Goal: Information Seeking & Learning: Learn about a topic

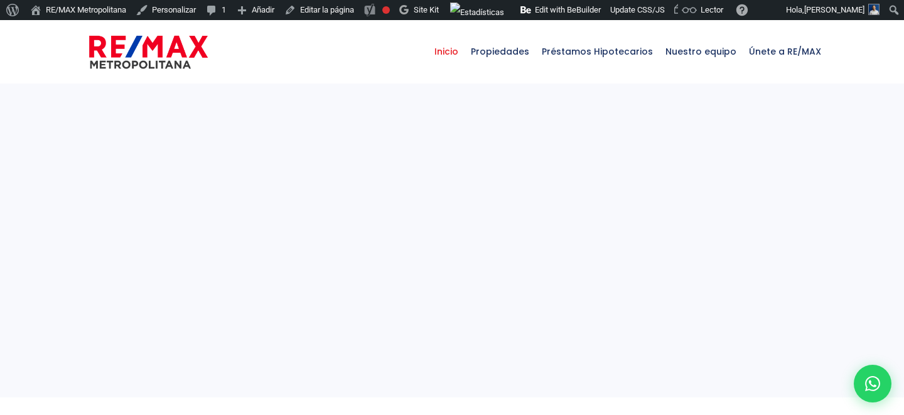
select select
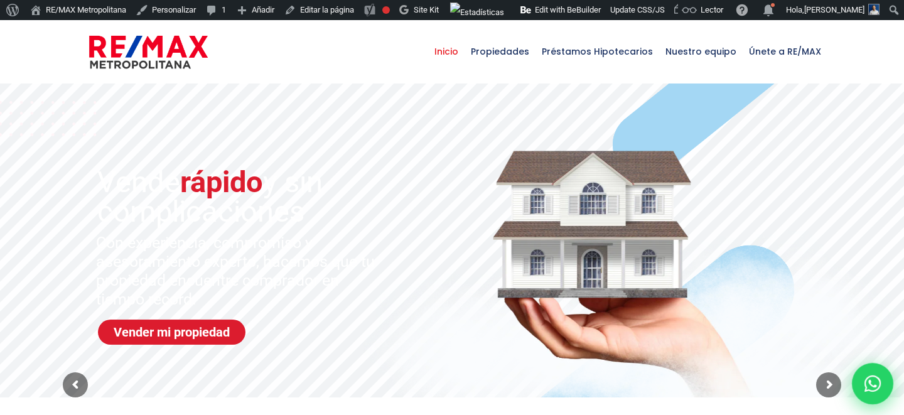
click at [858, 380] on div at bounding box center [871, 383] width 41 height 41
type input "Franklin"
type input "Marte"
type input "franklin.a.marte@gmail.com"
type input "829-619-1904"
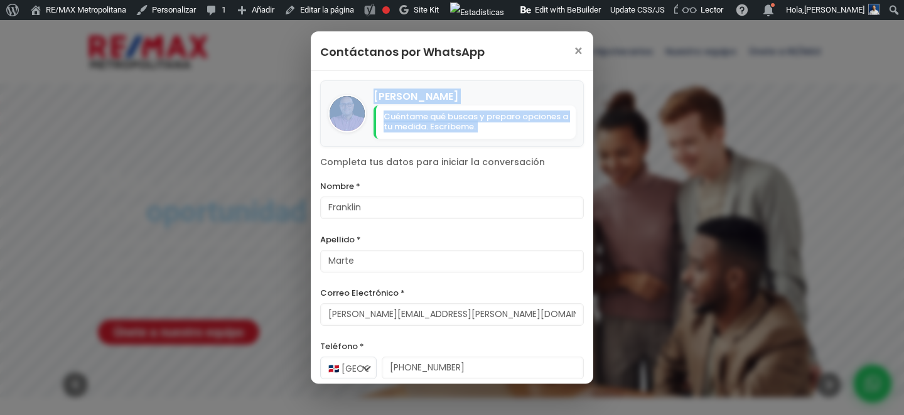
drag, startPoint x: 323, startPoint y: 92, endPoint x: 504, endPoint y: 149, distance: 190.1
click at [504, 149] on div "Julio Holguin Cuéntame qué buscas y preparo opciones a tu medida. Escríbeme. Co…" at bounding box center [452, 255] width 282 height 368
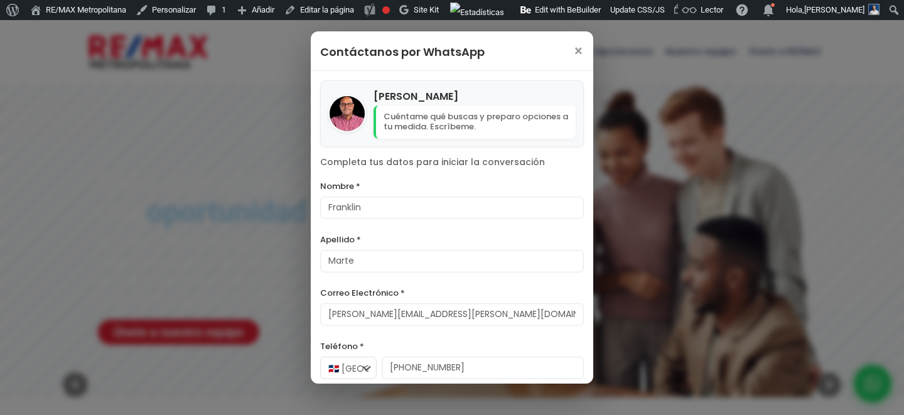
click at [329, 150] on div "Julio Holguin Cuéntame qué buscas y preparo opciones a tu medida. Escríbeme. Co…" at bounding box center [452, 255] width 282 height 368
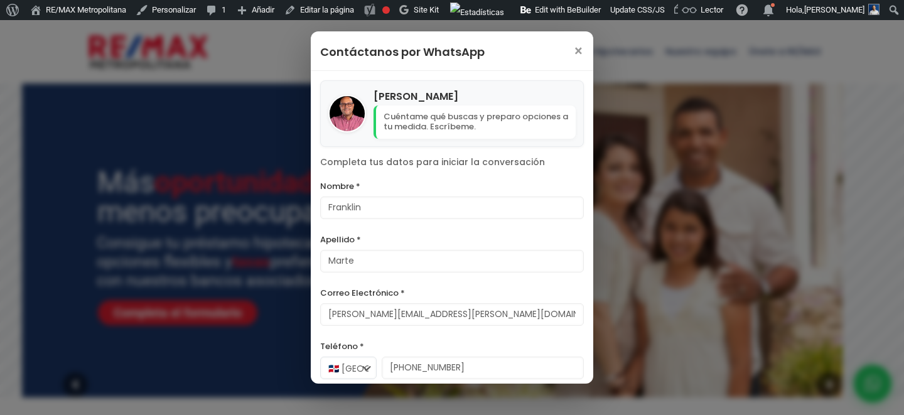
scroll to position [55, 0]
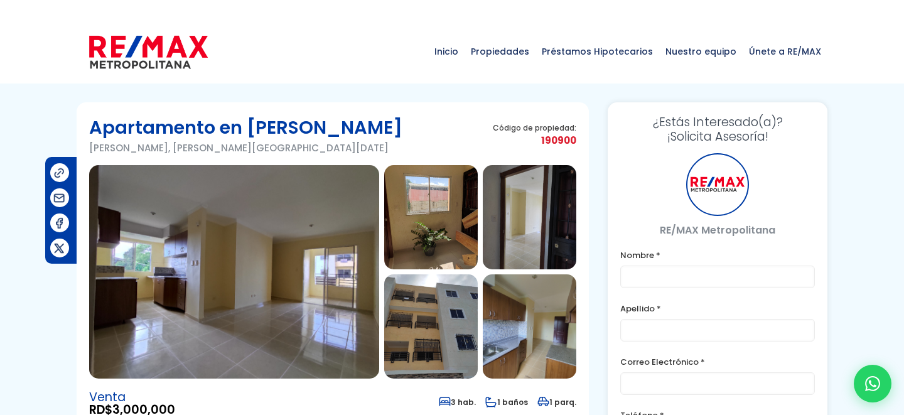
type input "Franklin"
type input "Marte"
type input "[PERSON_NAME][EMAIL_ADDRESS][PERSON_NAME][DOMAIN_NAME]"
type input "[PHONE_NUMBER]"
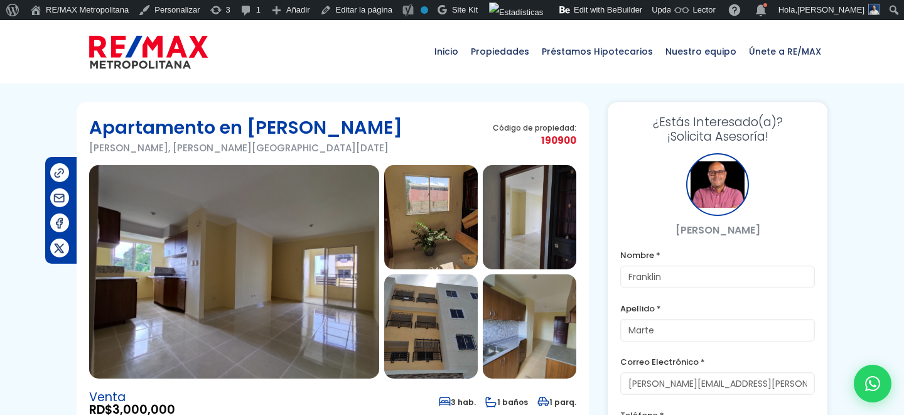
click at [151, 127] on h1 "Apartamento en [PERSON_NAME]" at bounding box center [245, 127] width 313 height 25
click at [151, 127] on h1 "Apartamento en Jacobo Majluta" at bounding box center [245, 127] width 313 height 25
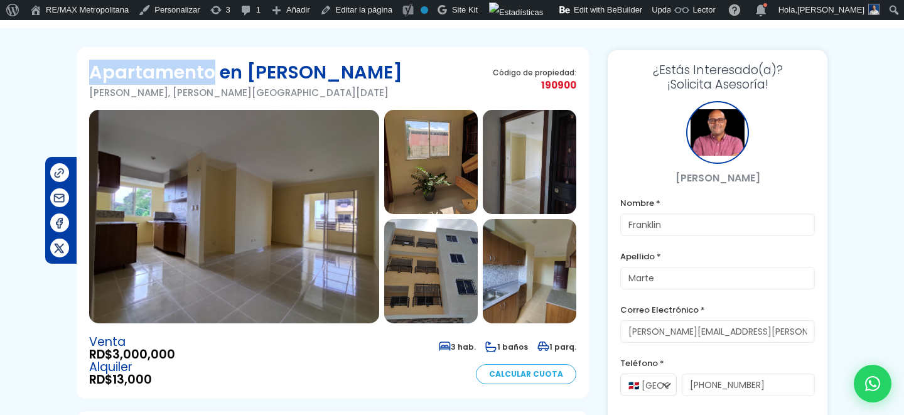
scroll to position [3, 0]
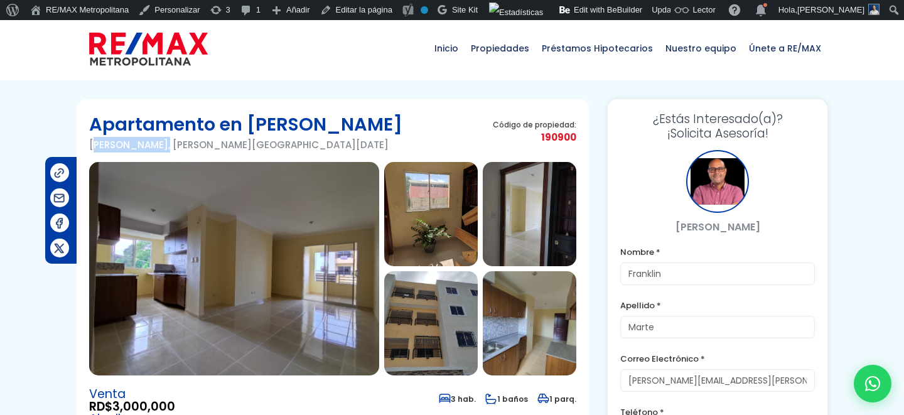
drag, startPoint x: 161, startPoint y: 146, endPoint x: 92, endPoint y: 145, distance: 69.0
click at [92, 145] on p "Jacobo Majluta, Santo Domingo Norte" at bounding box center [245, 145] width 313 height 16
copy p "Jacobo Majluta"
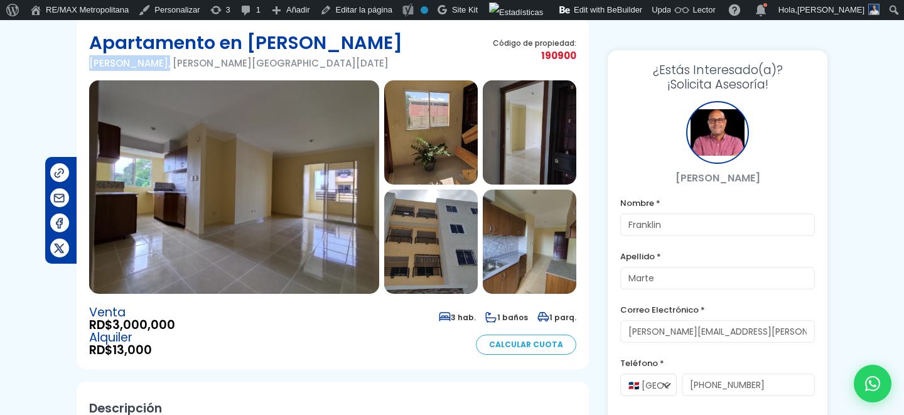
scroll to position [110, 0]
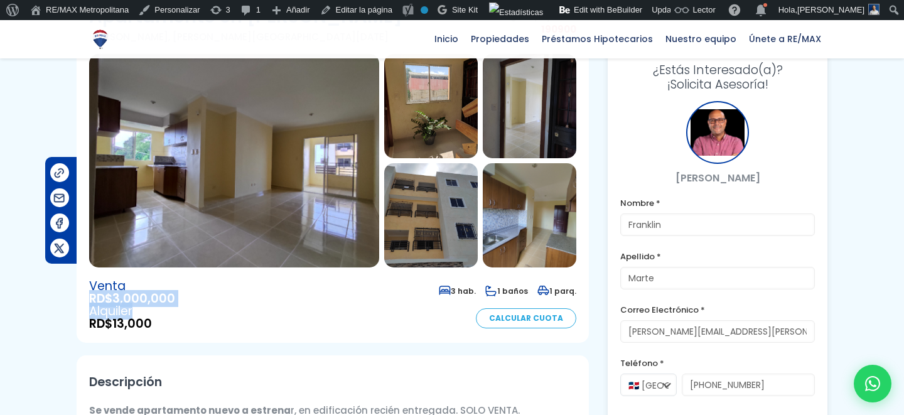
drag, startPoint x: 85, startPoint y: 297, endPoint x: 225, endPoint y: 307, distance: 140.3
click at [225, 307] on section "Apartamento en Jacobo Majluta Jacobo Majluta, Santo Domingo Norte Código de pro…" at bounding box center [333, 166] width 512 height 351
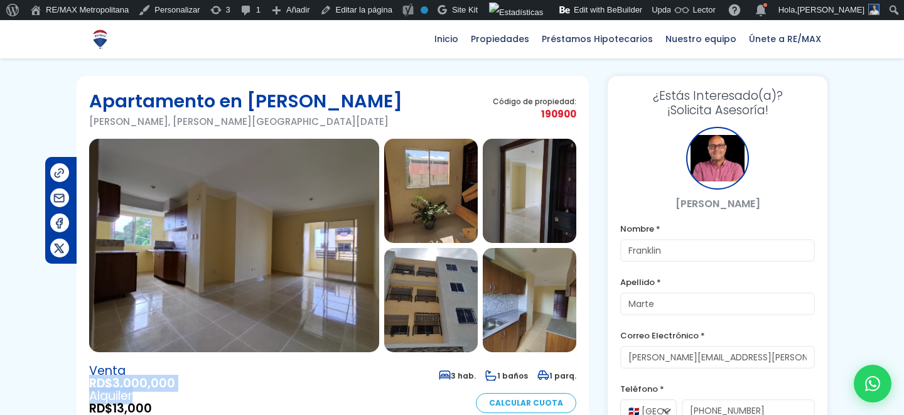
scroll to position [0, 0]
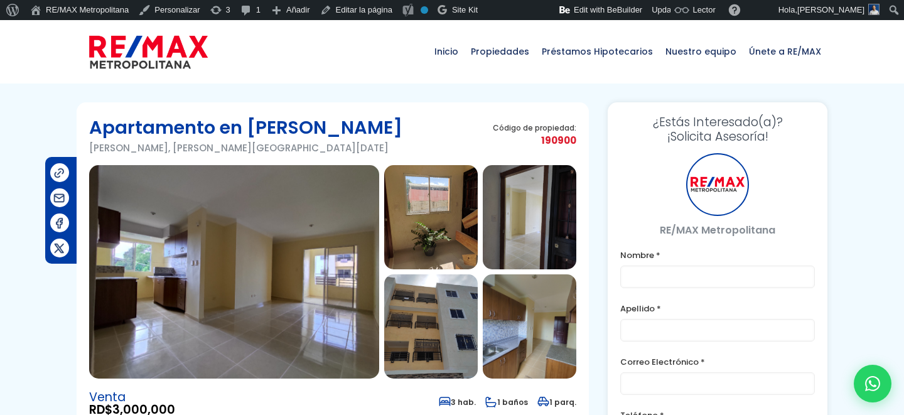
type input "Franklin"
type input "Marte"
type input "[PERSON_NAME][EMAIL_ADDRESS][PERSON_NAME][DOMAIN_NAME]"
type input "[PHONE_NUMBER]"
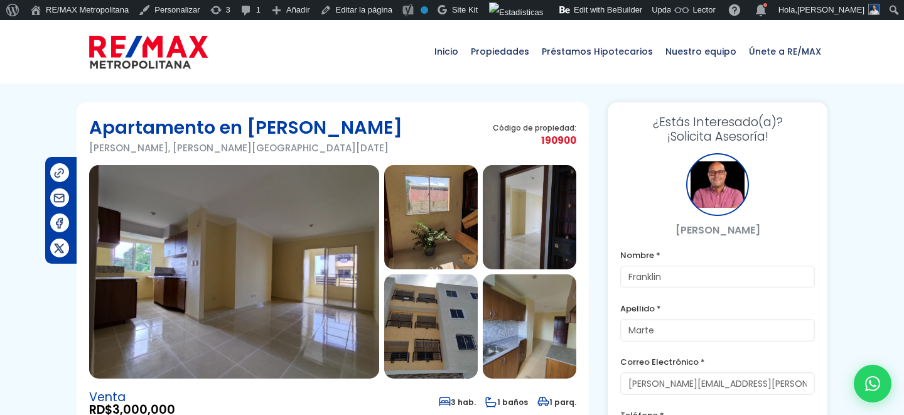
click at [128, 55] on img at bounding box center [148, 52] width 119 height 38
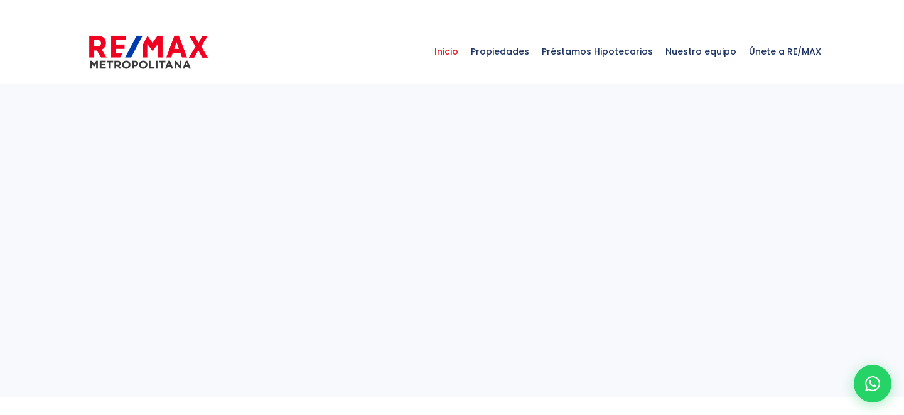
select select
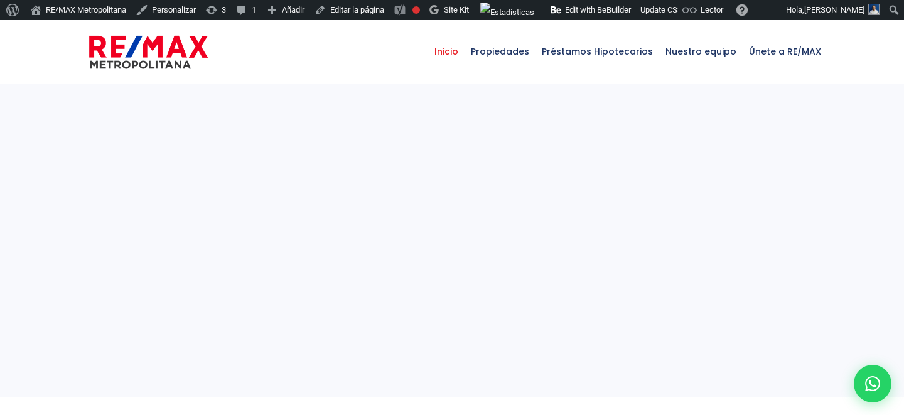
select select
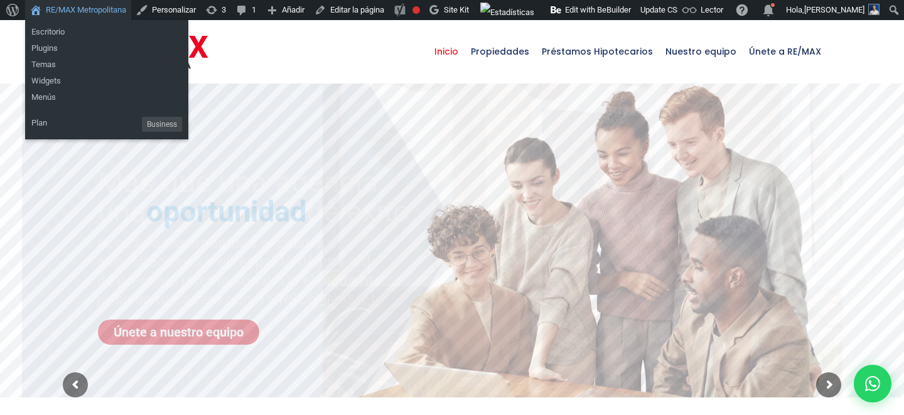
click at [116, 7] on link "RE/MAX Metropolitana" at bounding box center [78, 10] width 106 height 20
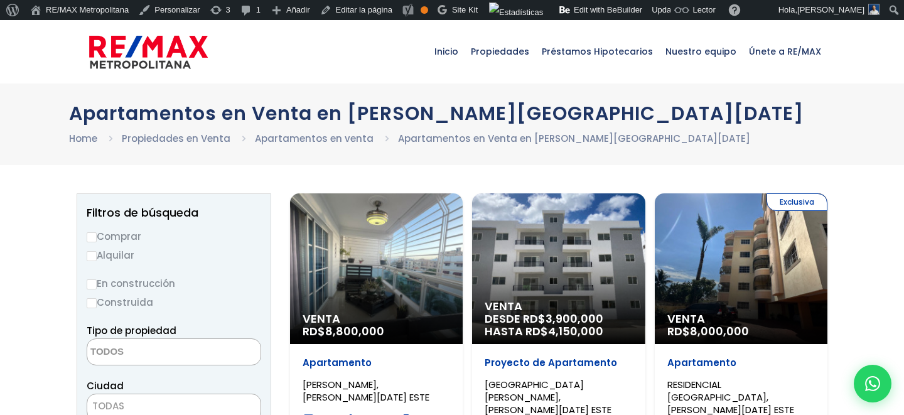
select select
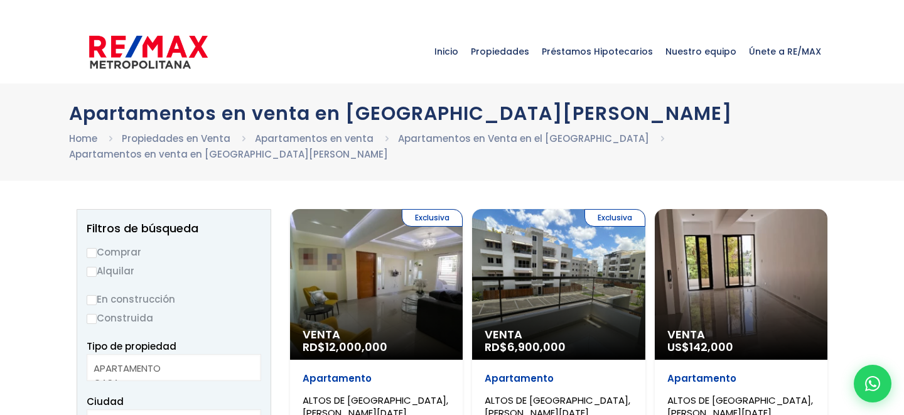
select select
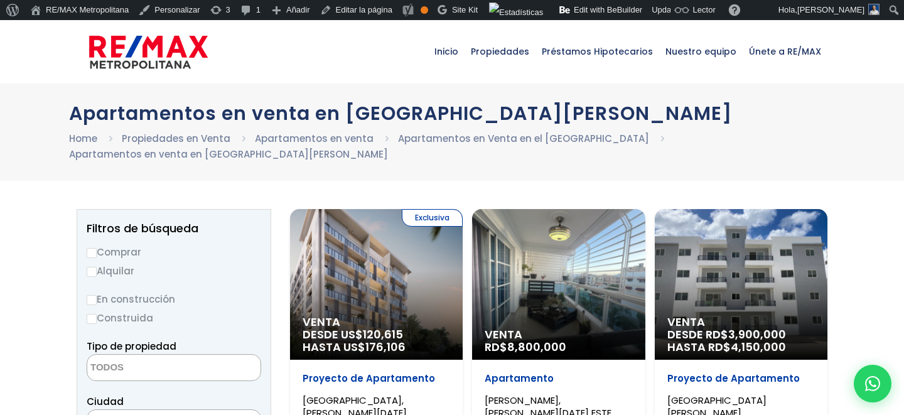
select select
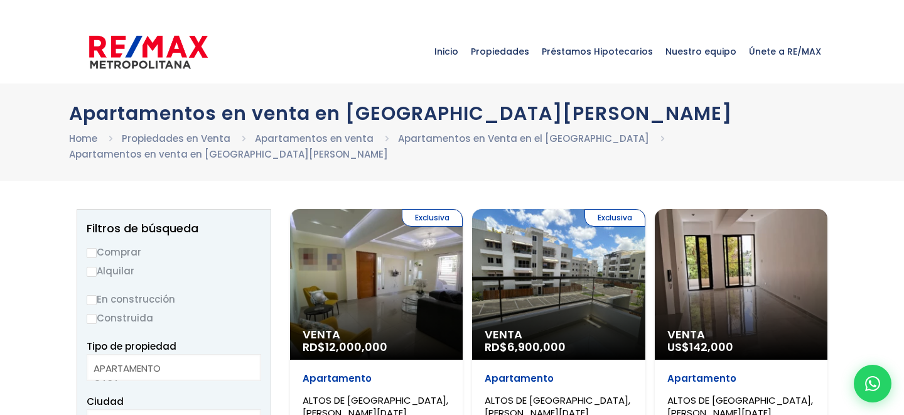
select select
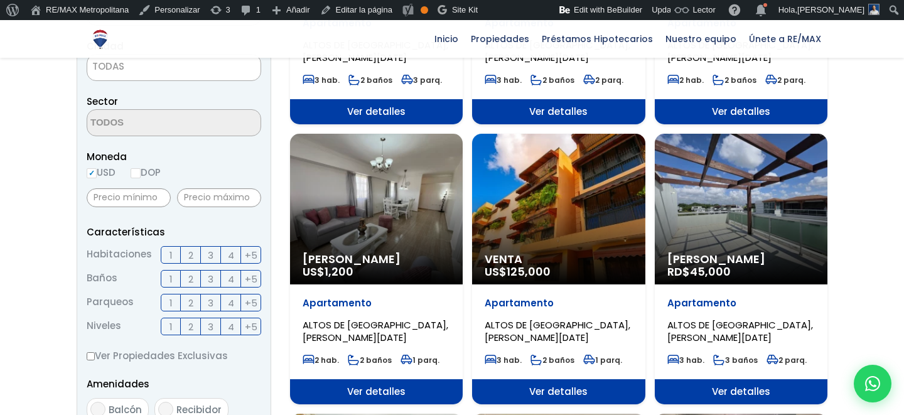
scroll to position [548, 0]
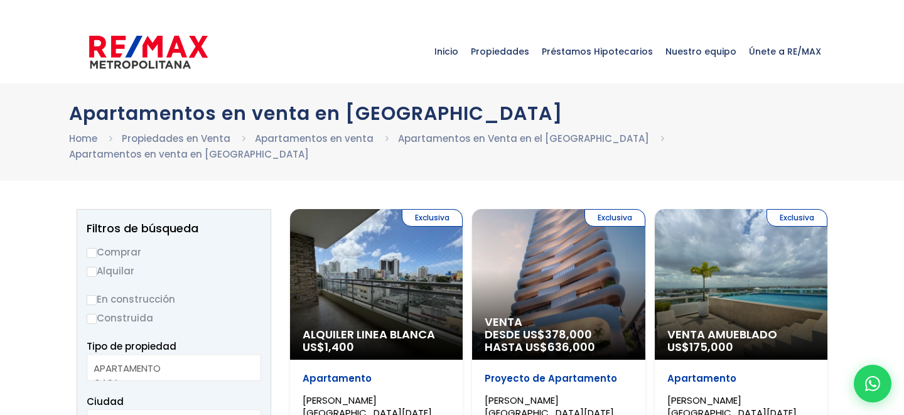
select select
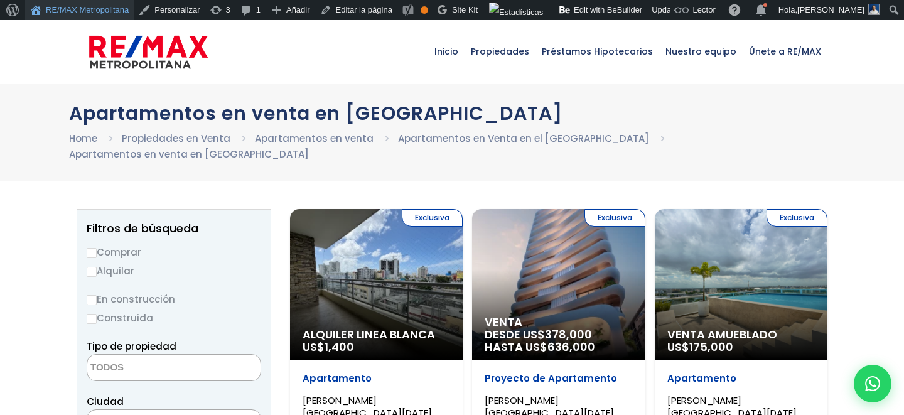
click at [112, 13] on link "RE/MAX Metropolitana" at bounding box center [79, 10] width 109 height 20
click at [603, 4] on link "Edit with BeBuilder" at bounding box center [601, 10] width 92 height 20
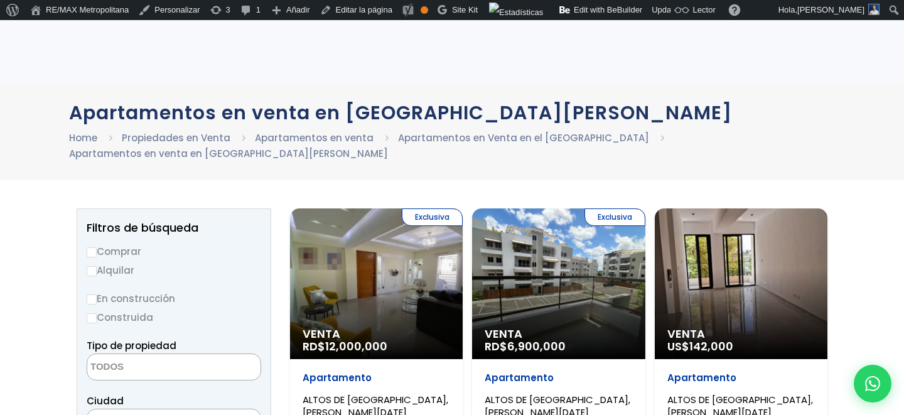
select select
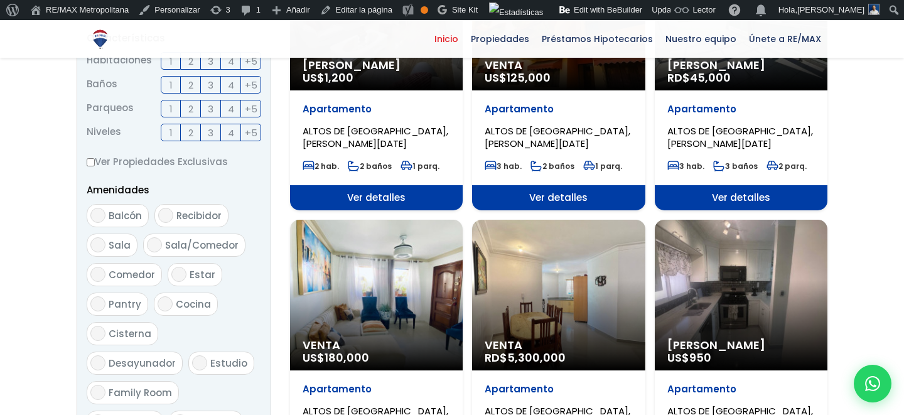
scroll to position [548, 0]
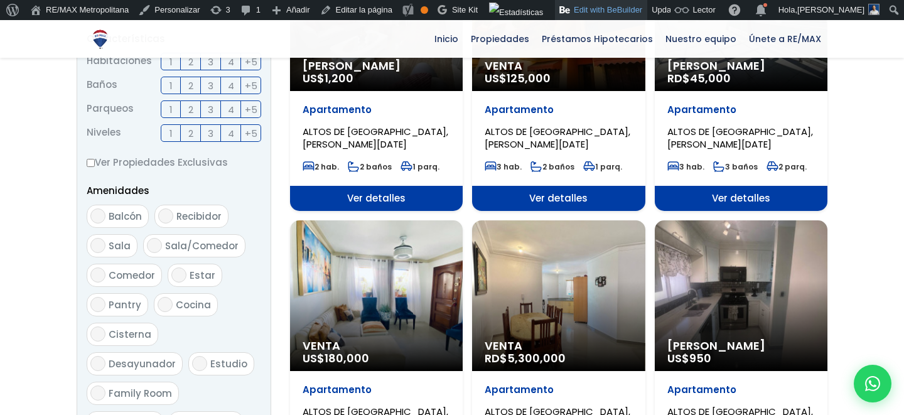
click at [613, 6] on link "Edit with BeBuilder" at bounding box center [601, 10] width 92 height 20
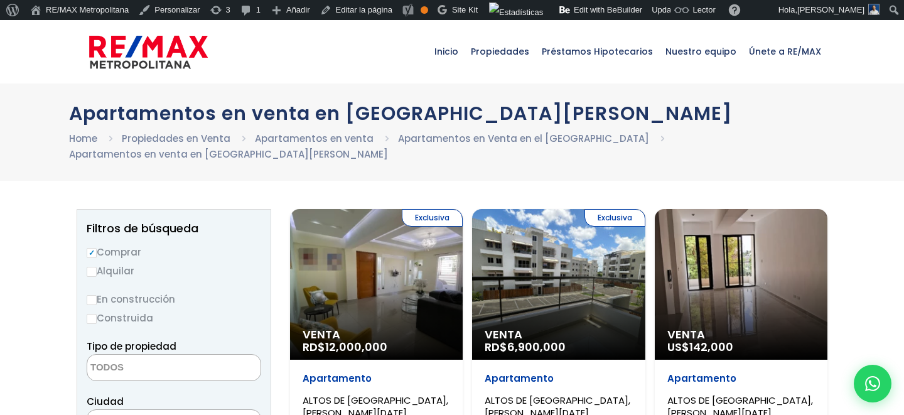
select select
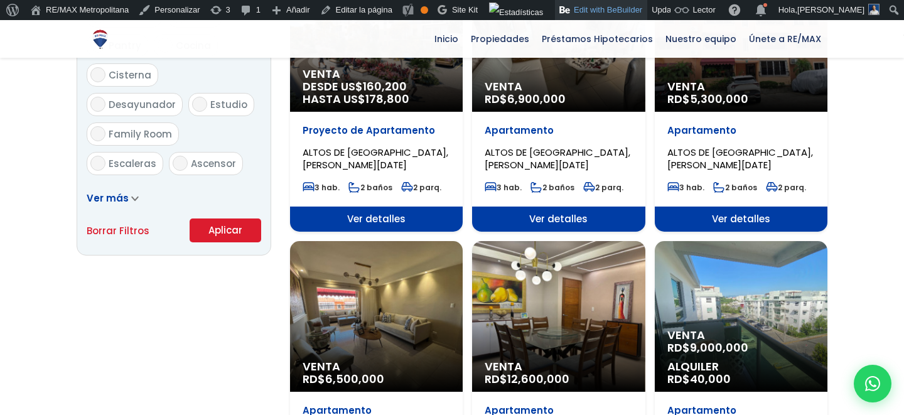
scroll to position [780, 0]
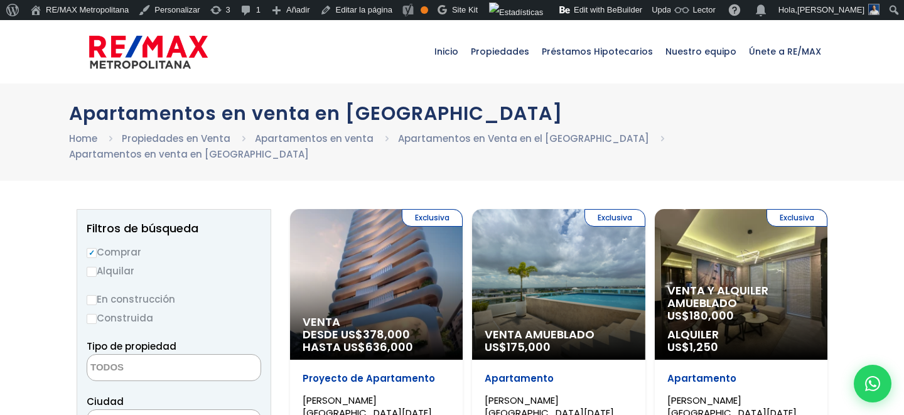
select select
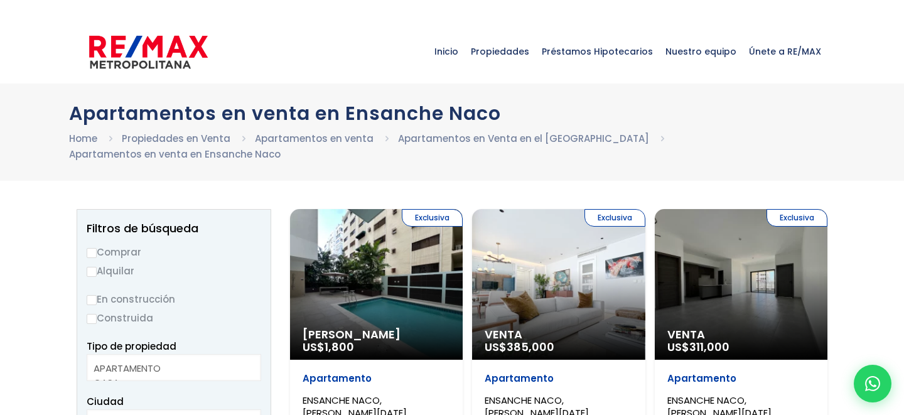
select select
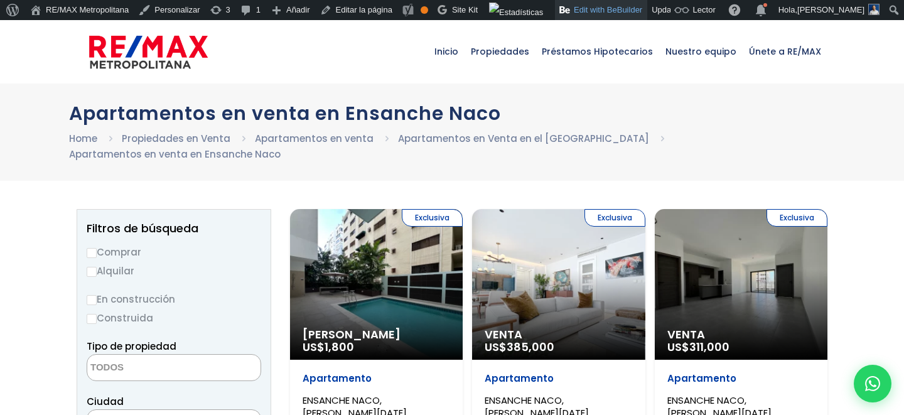
click at [590, 8] on link "Edit with BeBuilder" at bounding box center [601, 10] width 92 height 20
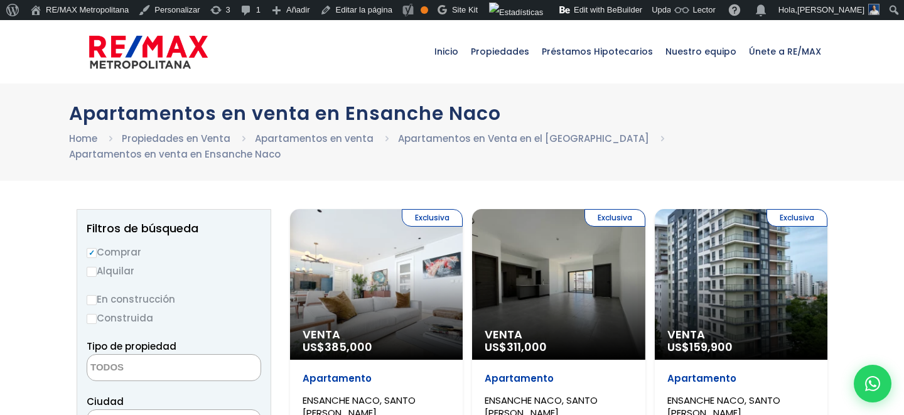
select select
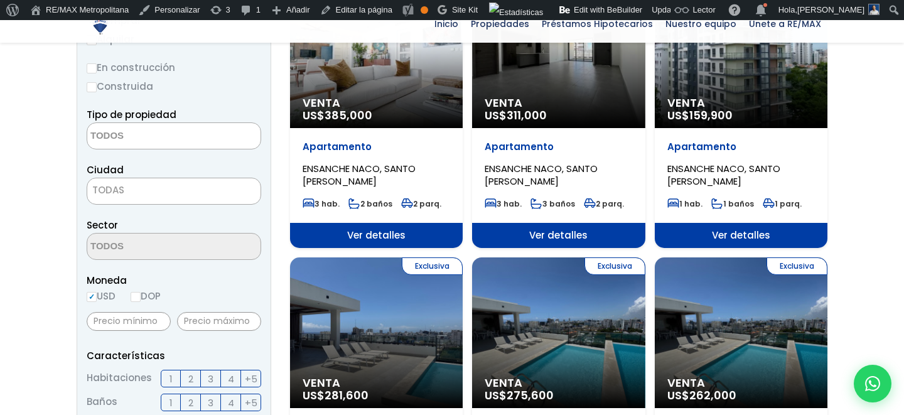
scroll to position [327, 0]
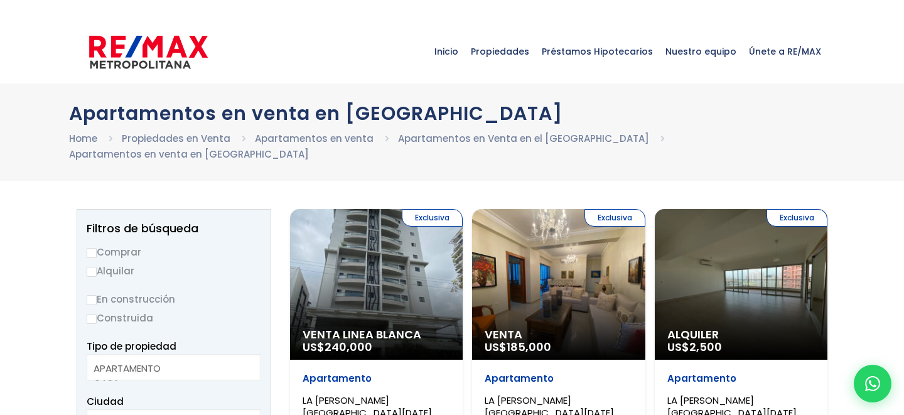
select select
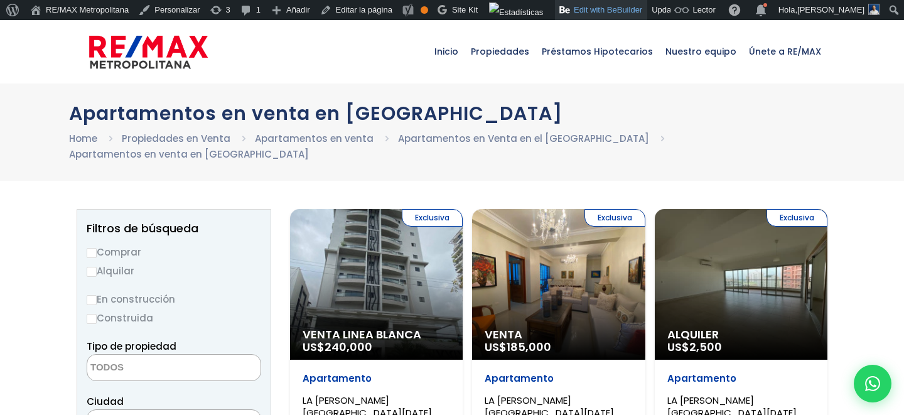
click at [586, 11] on link "Edit with BeBuilder" at bounding box center [601, 10] width 92 height 20
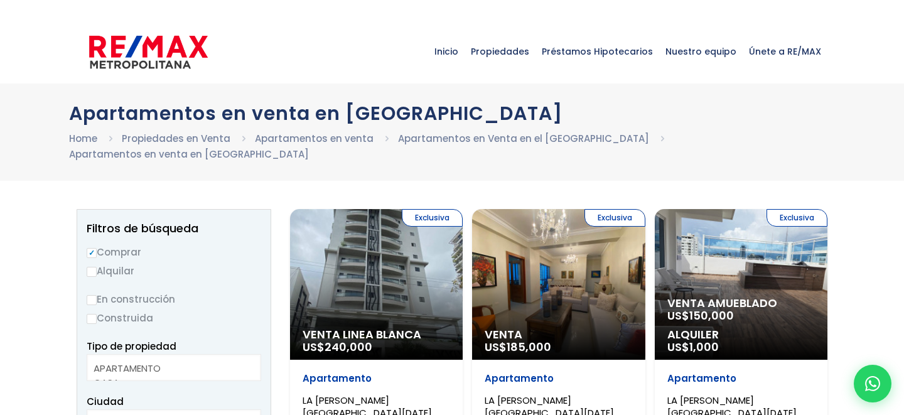
select select
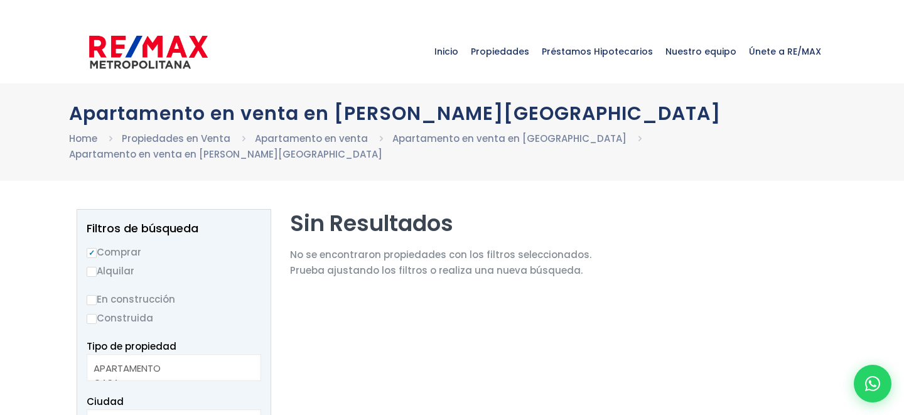
select select
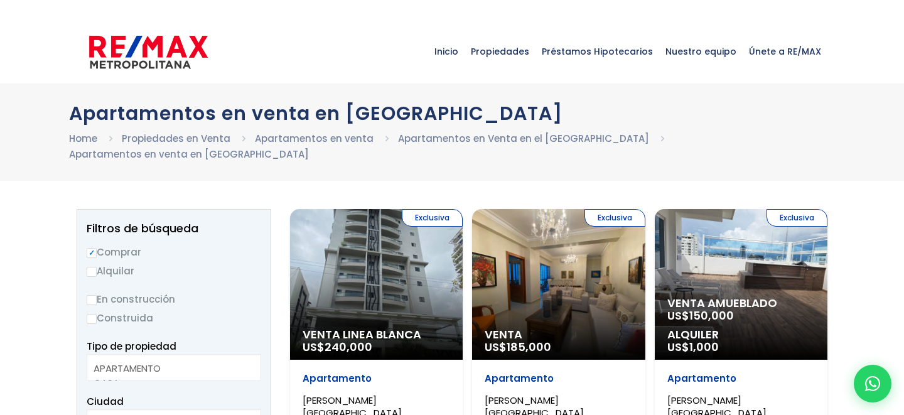
select select
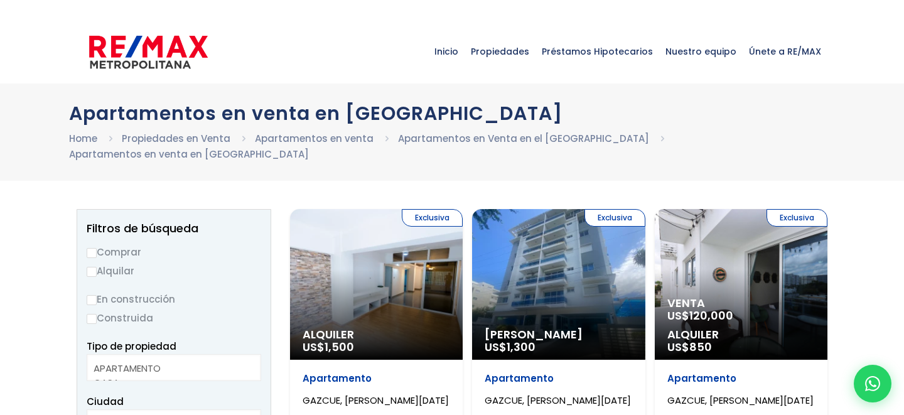
select select
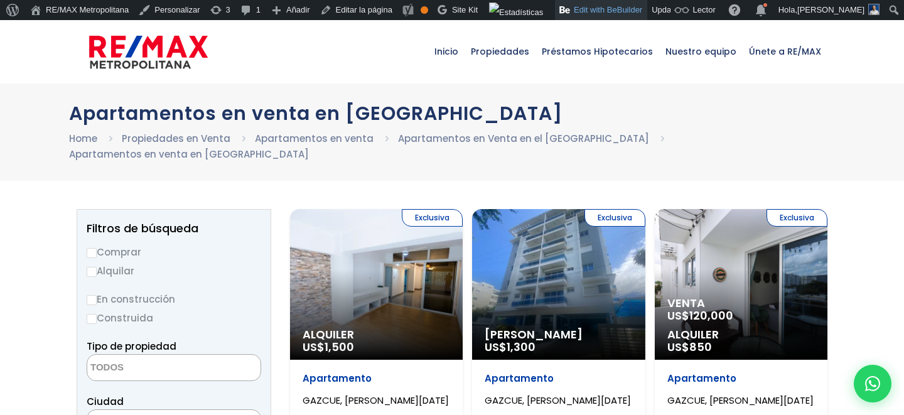
click at [602, 14] on link "Edit with BeBuilder" at bounding box center [601, 10] width 92 height 20
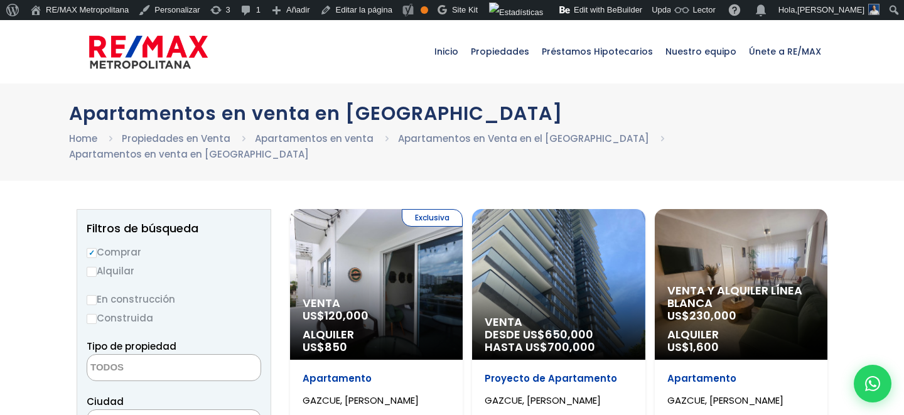
select select
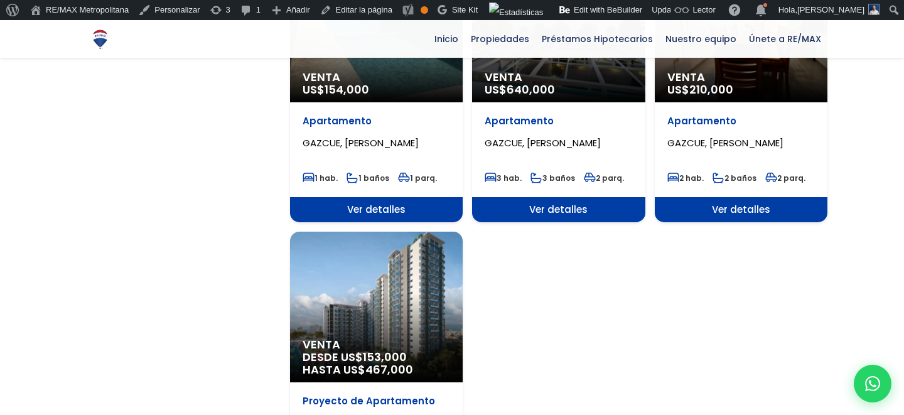
scroll to position [657, 0]
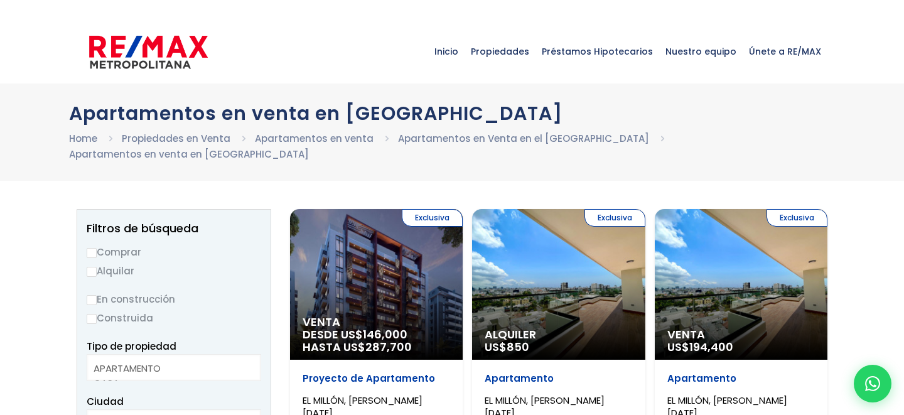
select select
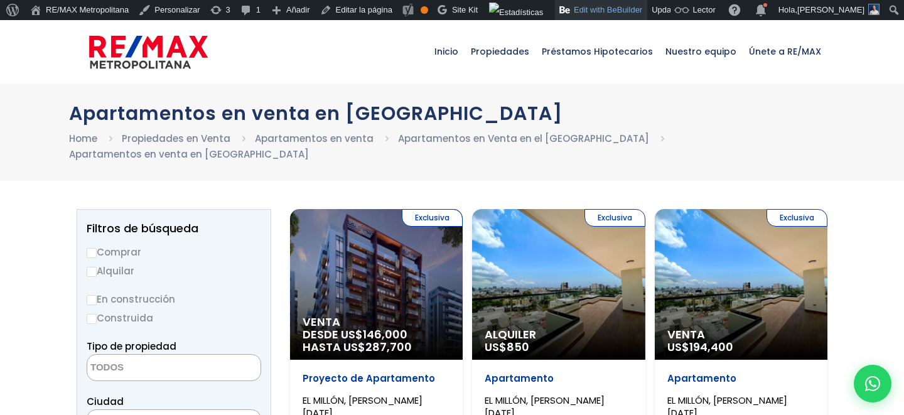
click at [590, 10] on link "Edit with BeBuilder" at bounding box center [601, 10] width 92 height 20
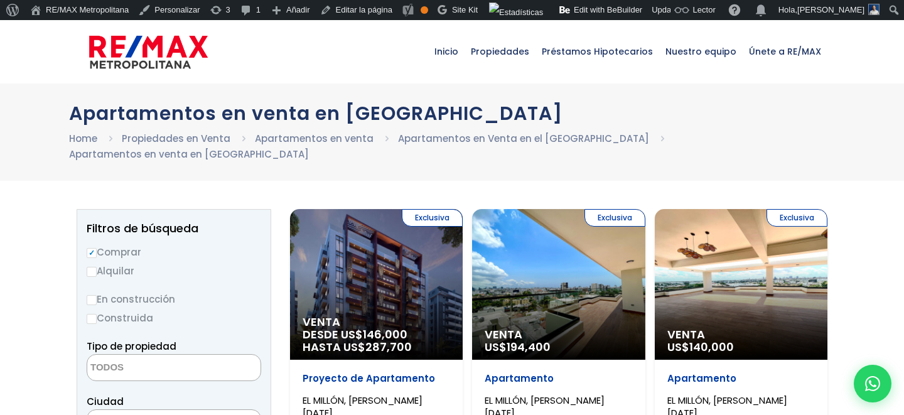
select select
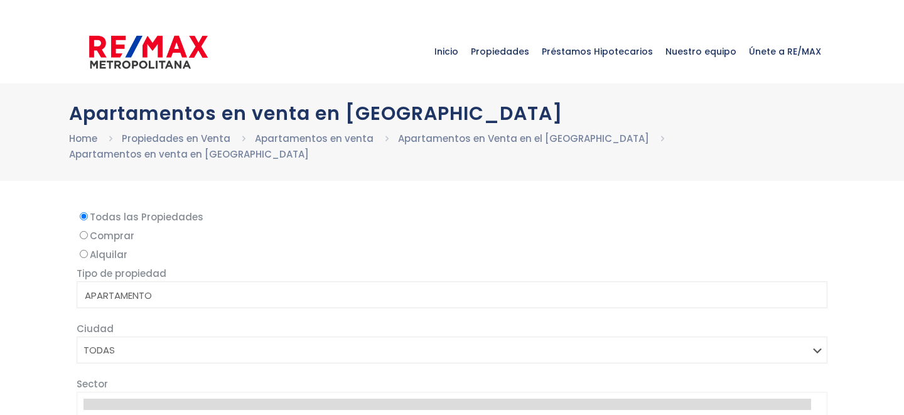
select select
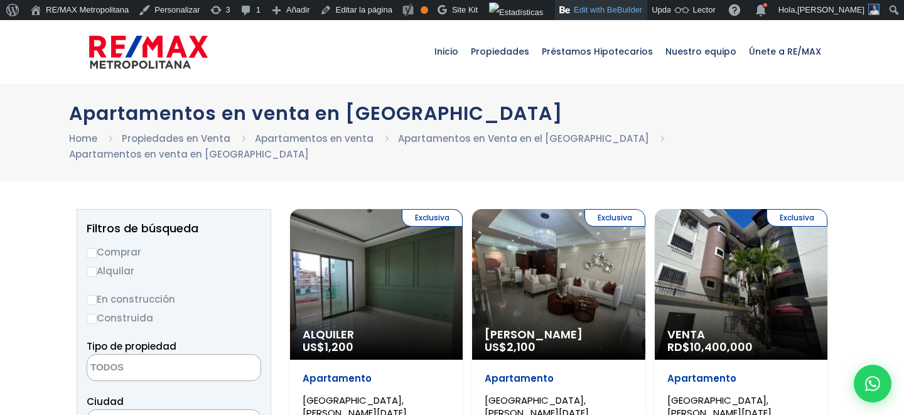
click at [599, 14] on link "Edit with BeBuilder" at bounding box center [601, 10] width 92 height 20
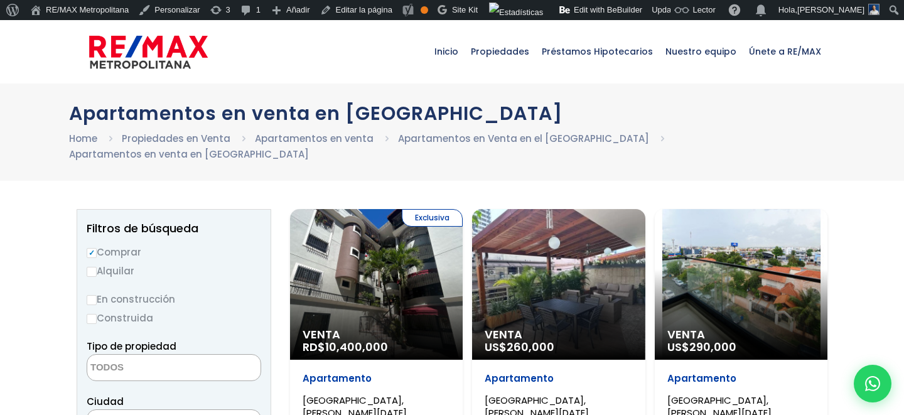
select select
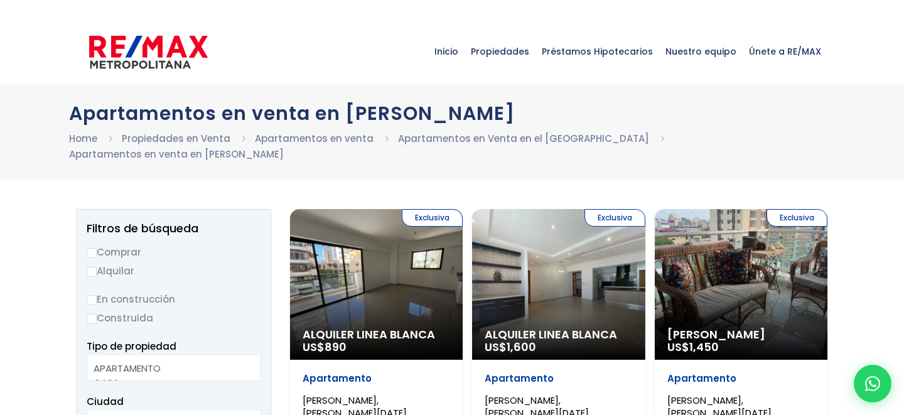
select select
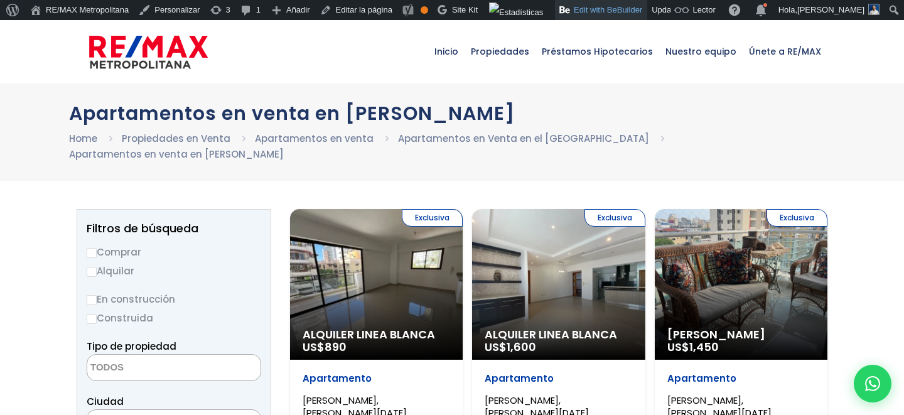
click at [608, 6] on link "Edit with BeBuilder" at bounding box center [601, 10] width 92 height 20
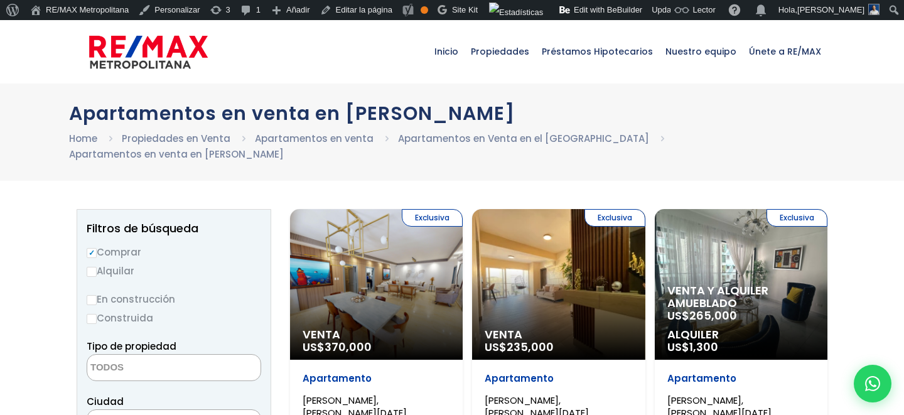
select select
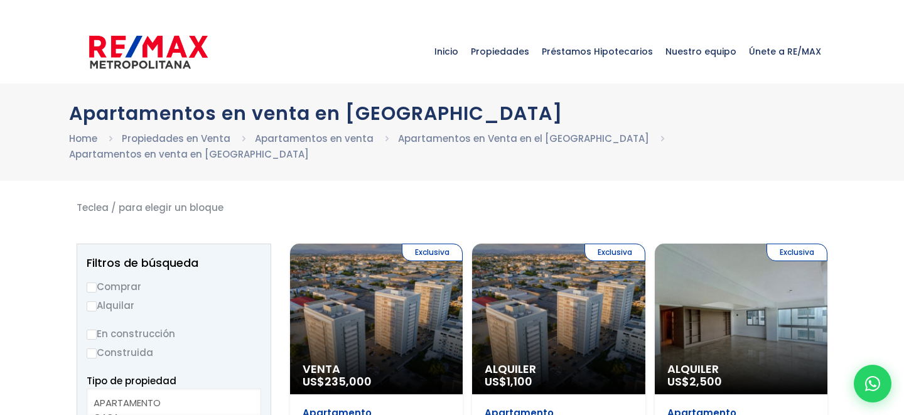
select select
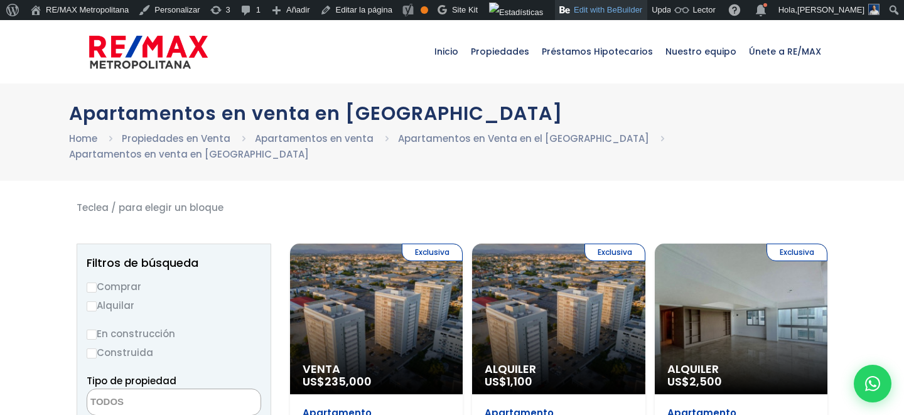
click at [621, 14] on link "Edit with BeBuilder" at bounding box center [601, 10] width 92 height 20
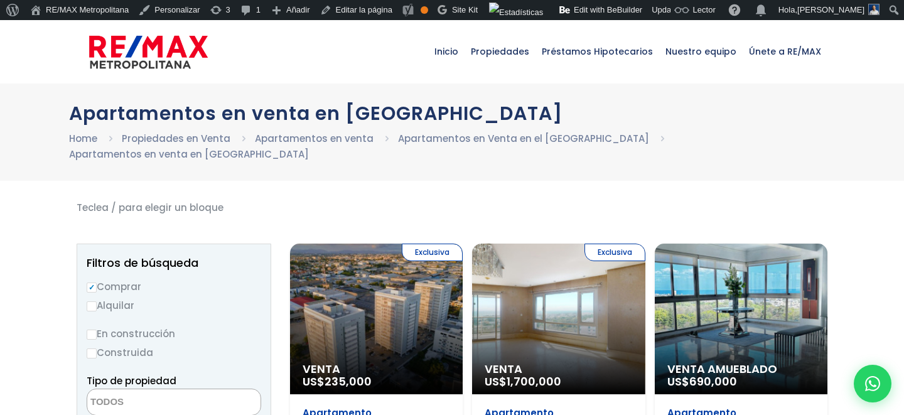
select select
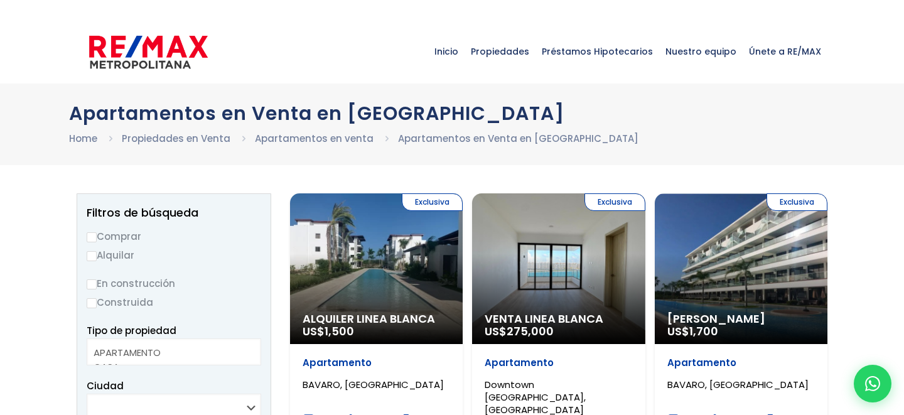
select select
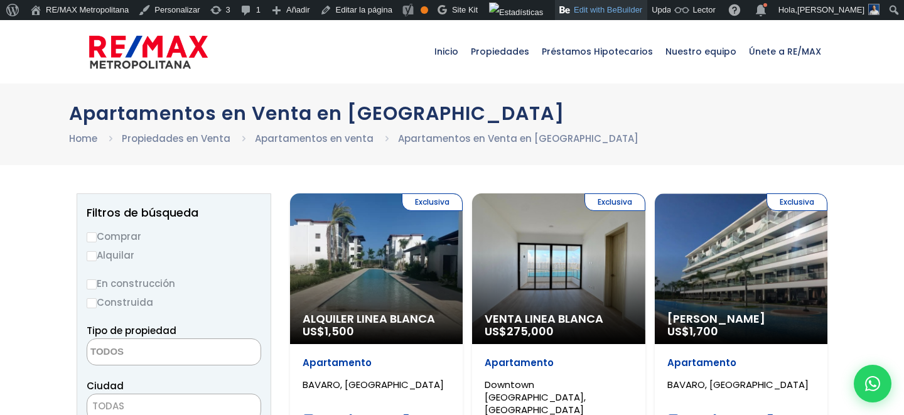
click at [626, 9] on link "Edit with BeBuilder" at bounding box center [601, 10] width 92 height 20
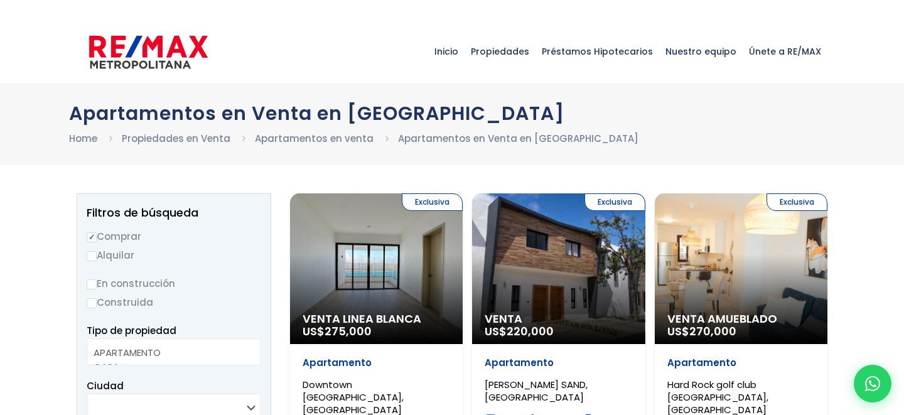
select select
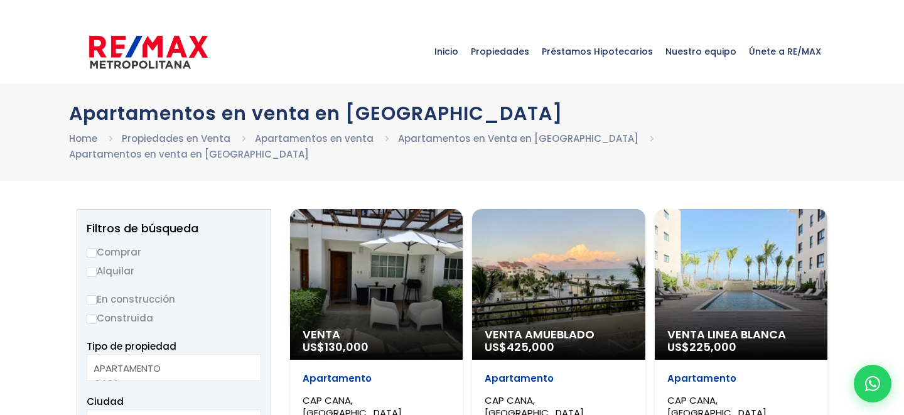
select select
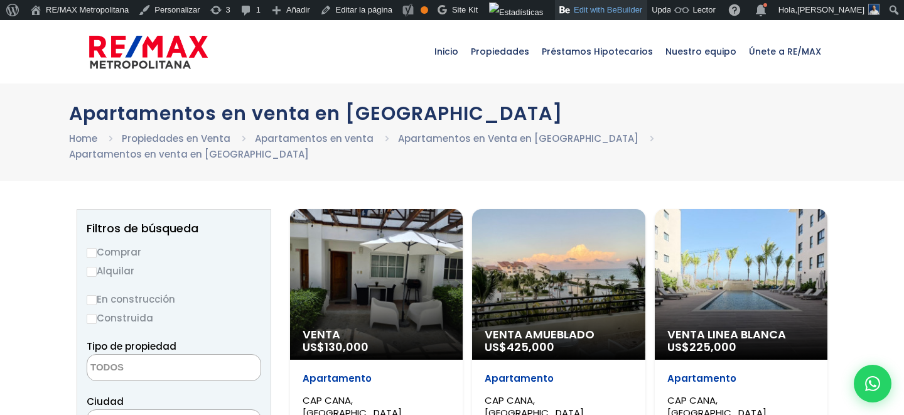
click at [622, 8] on link "Edit with BeBuilder" at bounding box center [601, 10] width 92 height 20
select select
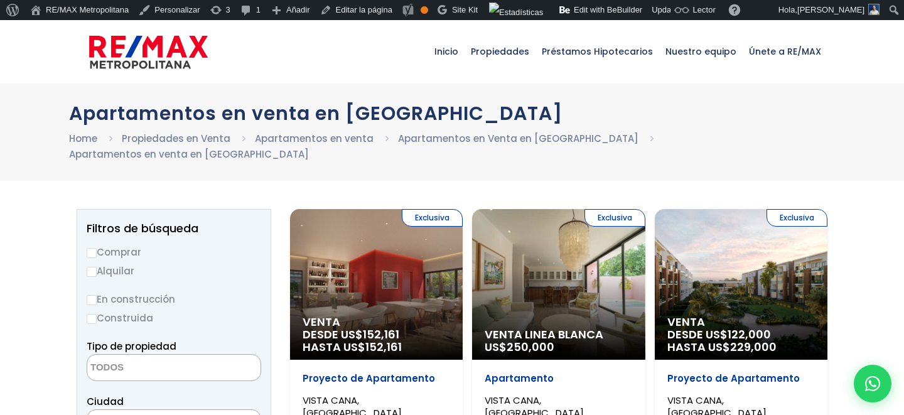
select select
click at [626, 8] on link "Edit with BeBuilder" at bounding box center [601, 10] width 92 height 20
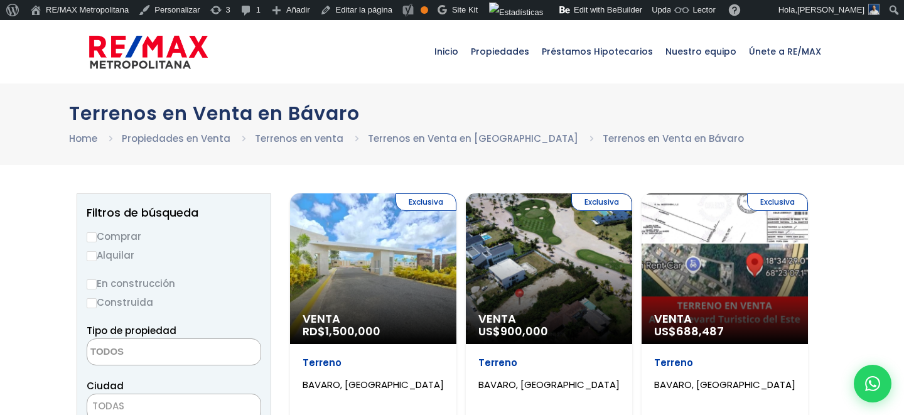
select select
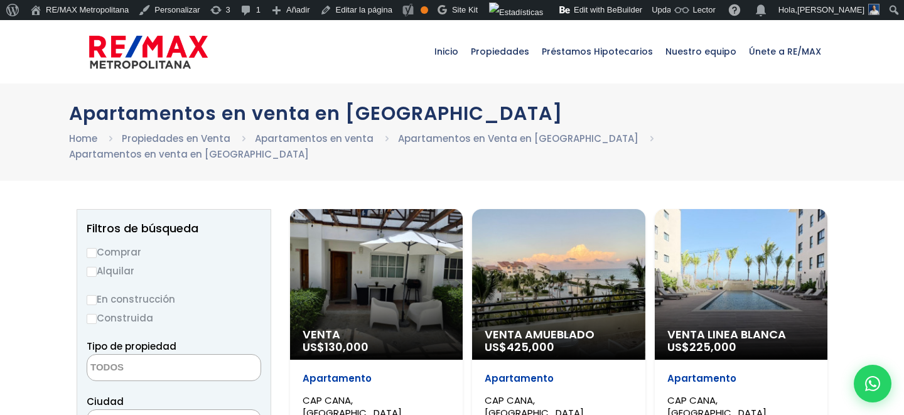
select select
